Goal: Navigation & Orientation: Find specific page/section

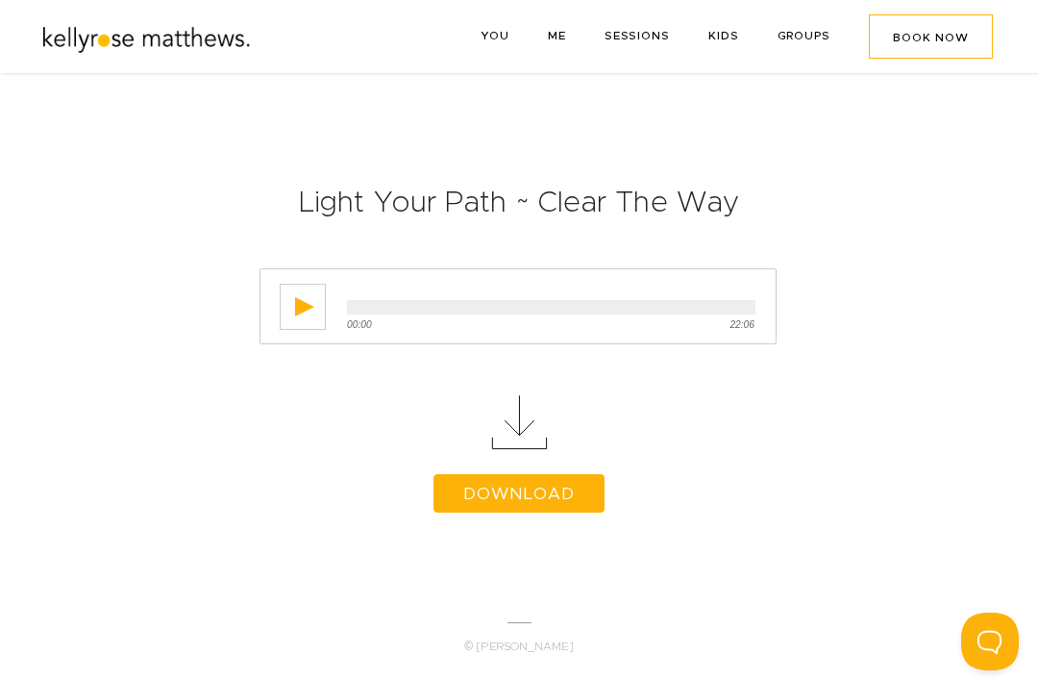
click at [206, 37] on img at bounding box center [148, 36] width 211 height 40
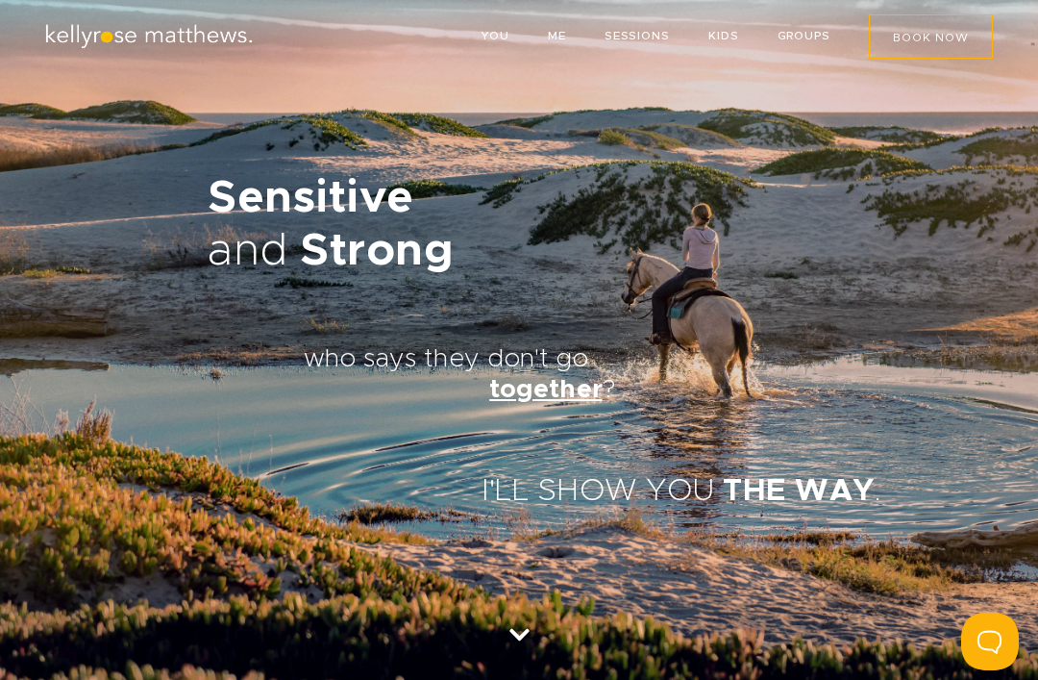
click at [719, 31] on link "KIDS" at bounding box center [723, 36] width 31 height 12
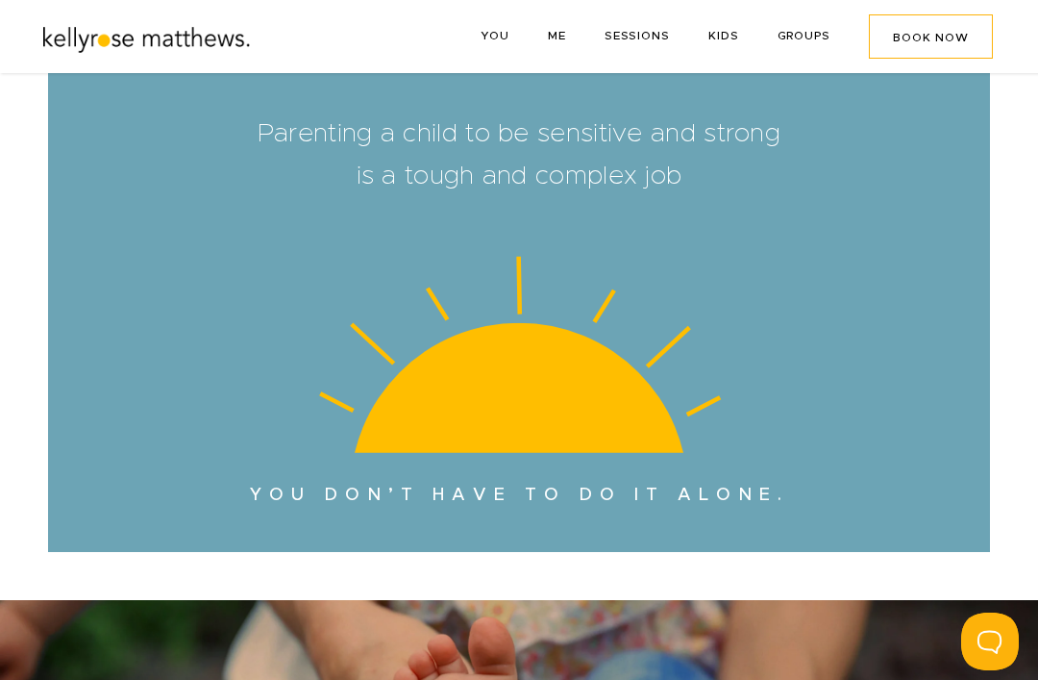
scroll to position [680, 0]
click at [555, 35] on link "ME" at bounding box center [557, 36] width 18 height 12
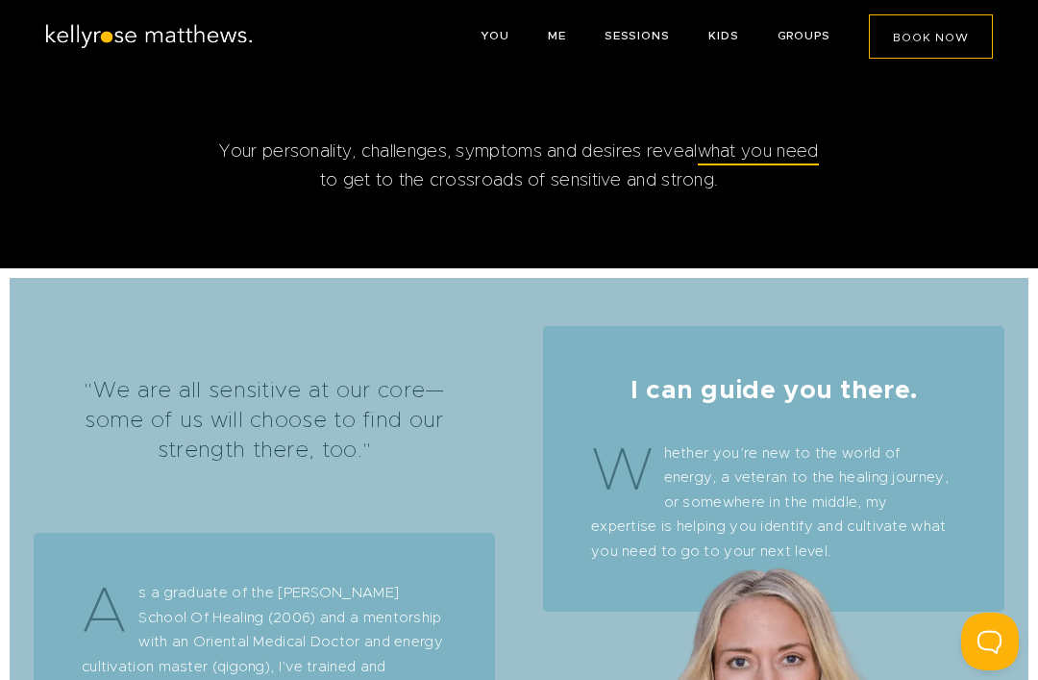
scroll to position [2061, 0]
